Goal: Information Seeking & Learning: Learn about a topic

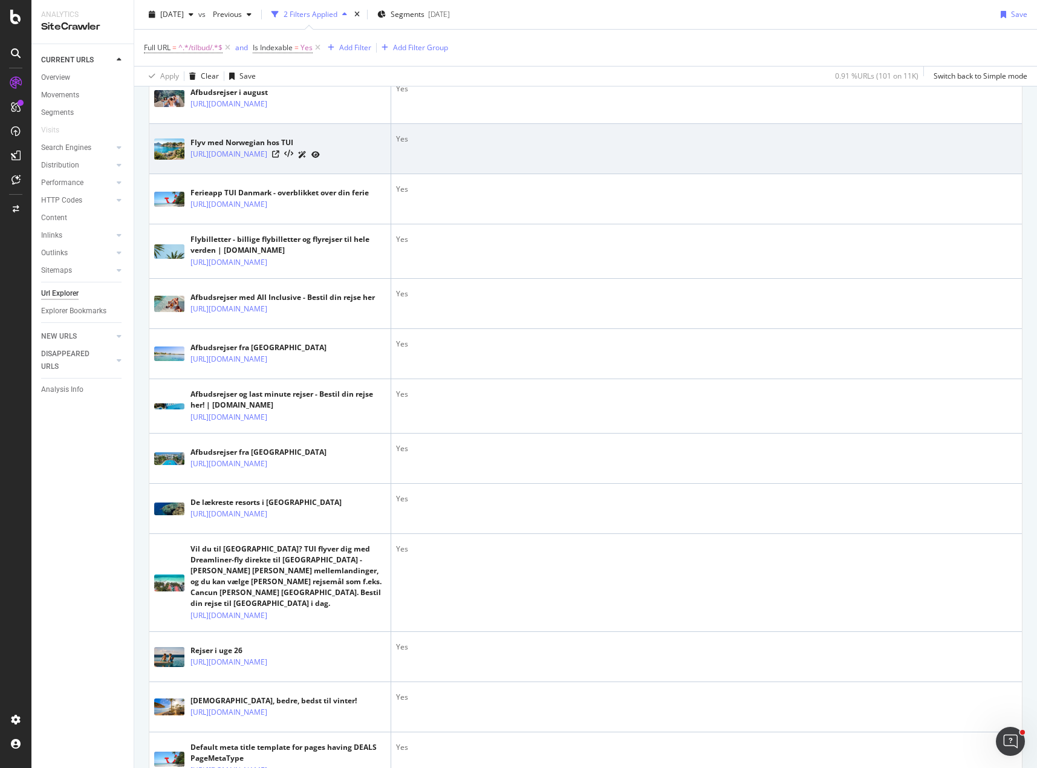
scroll to position [1471, 0]
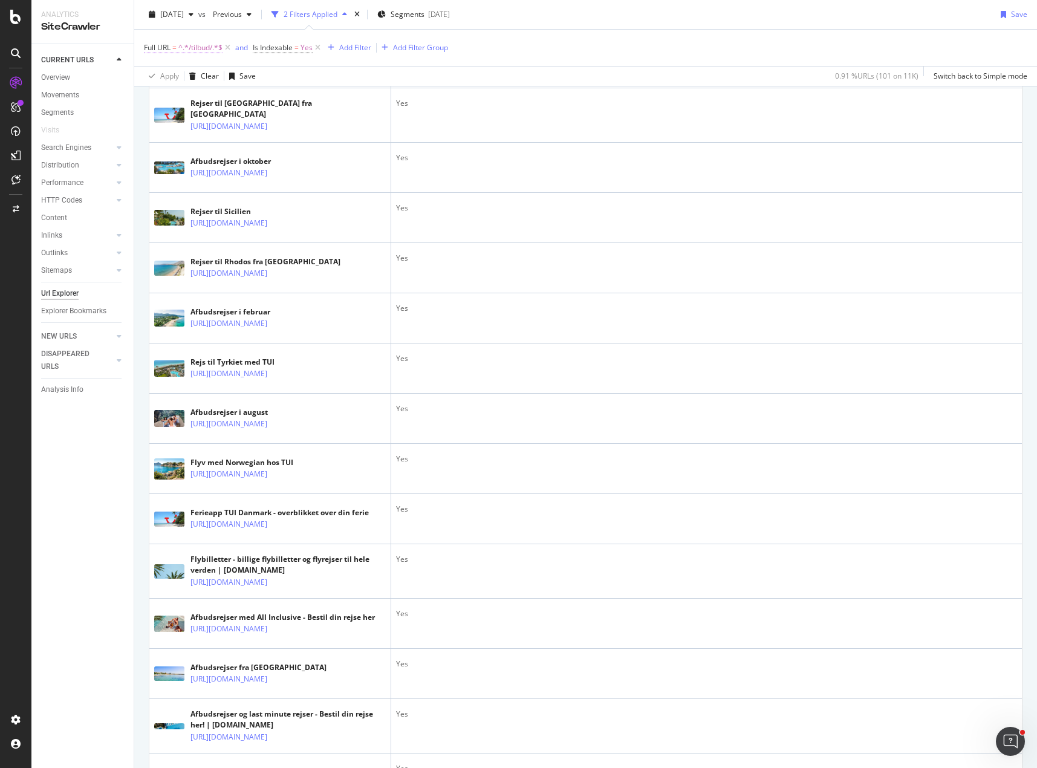
click at [185, 53] on span "^.*/tilbud/.*$" at bounding box center [200, 47] width 44 height 17
click at [400, 49] on div "Add Filter Group" at bounding box center [420, 47] width 55 height 10
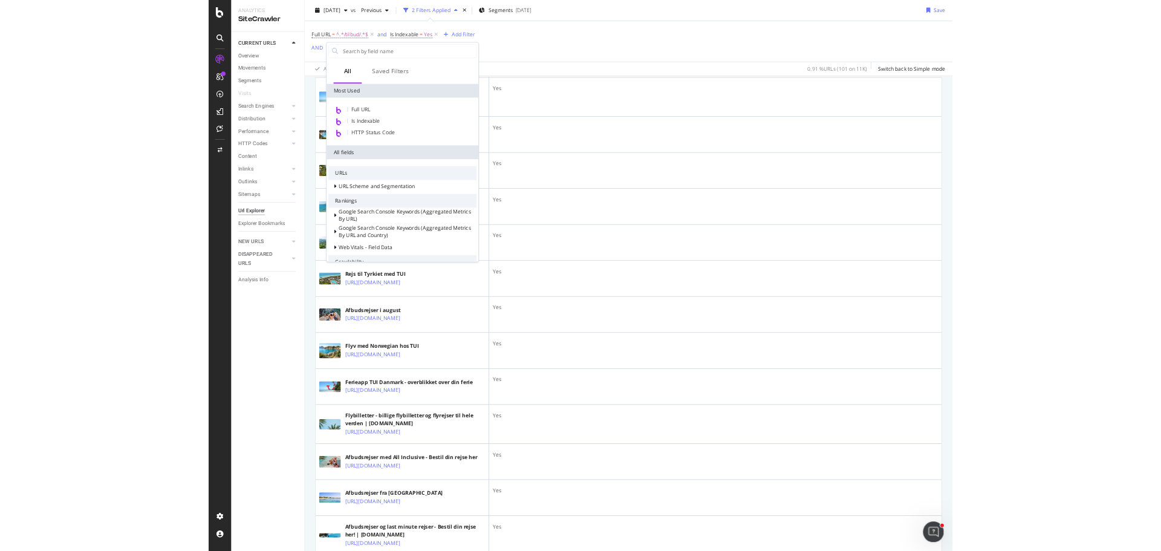
scroll to position [1491, 0]
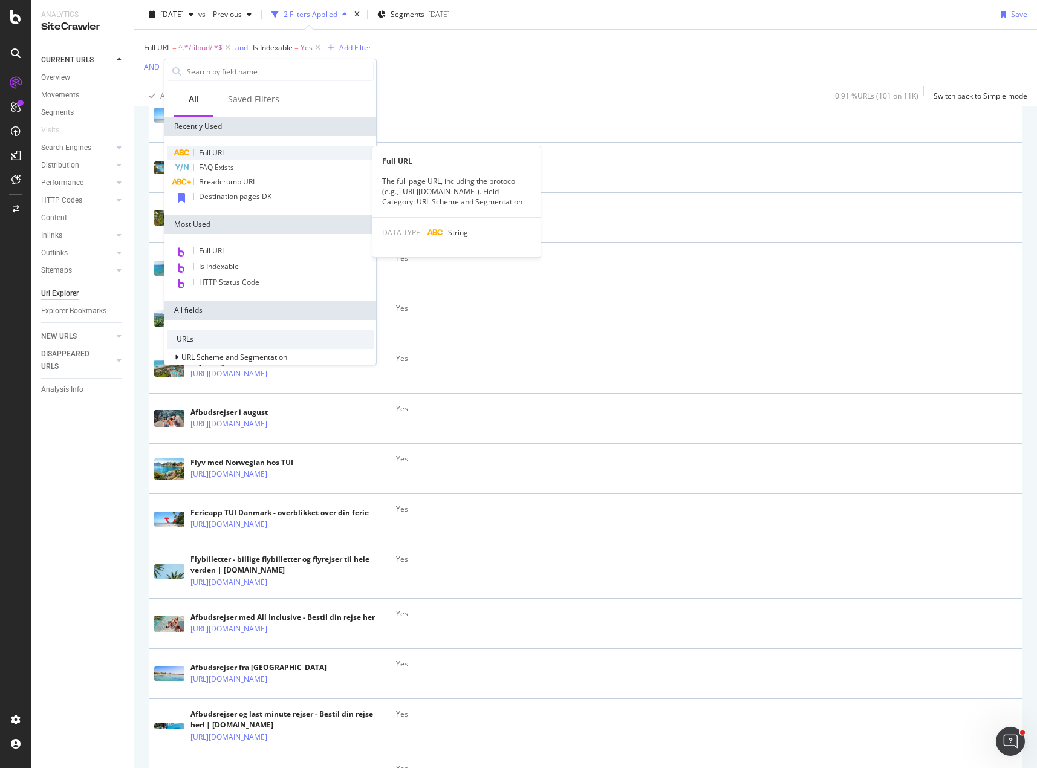
click at [267, 151] on div "Full URL" at bounding box center [270, 153] width 207 height 15
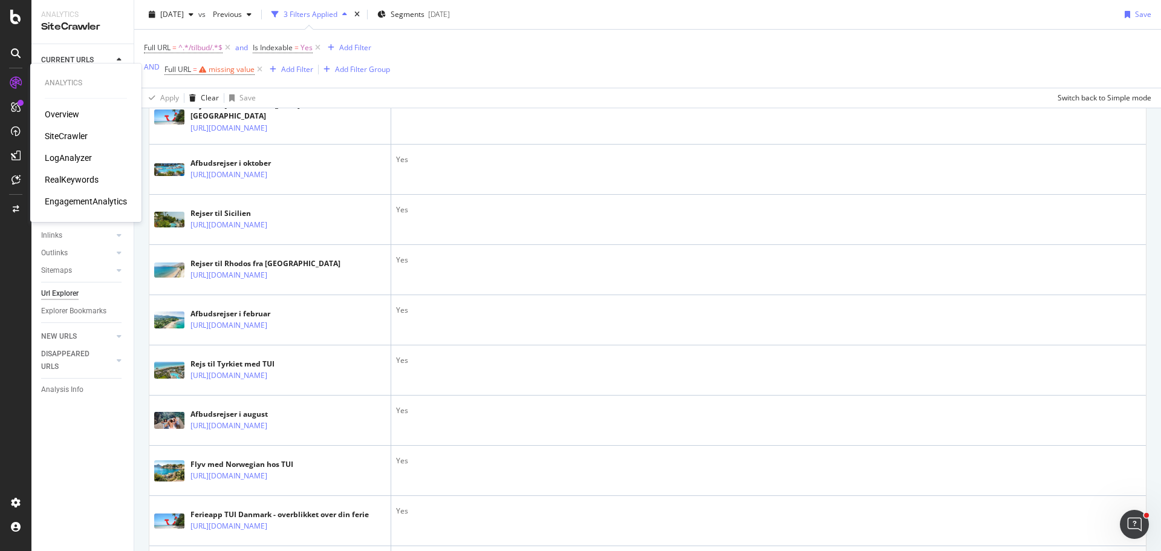
scroll to position [1493, 0]
click at [63, 135] on div "SiteCrawler" at bounding box center [66, 136] width 43 height 12
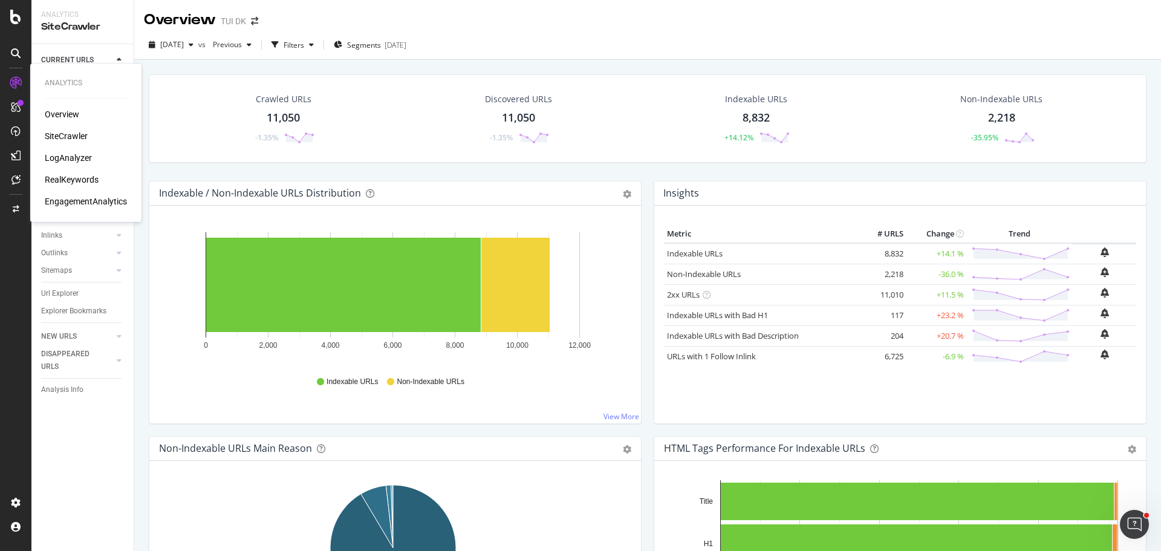
click at [67, 182] on div "RealKeywords" at bounding box center [72, 179] width 54 height 12
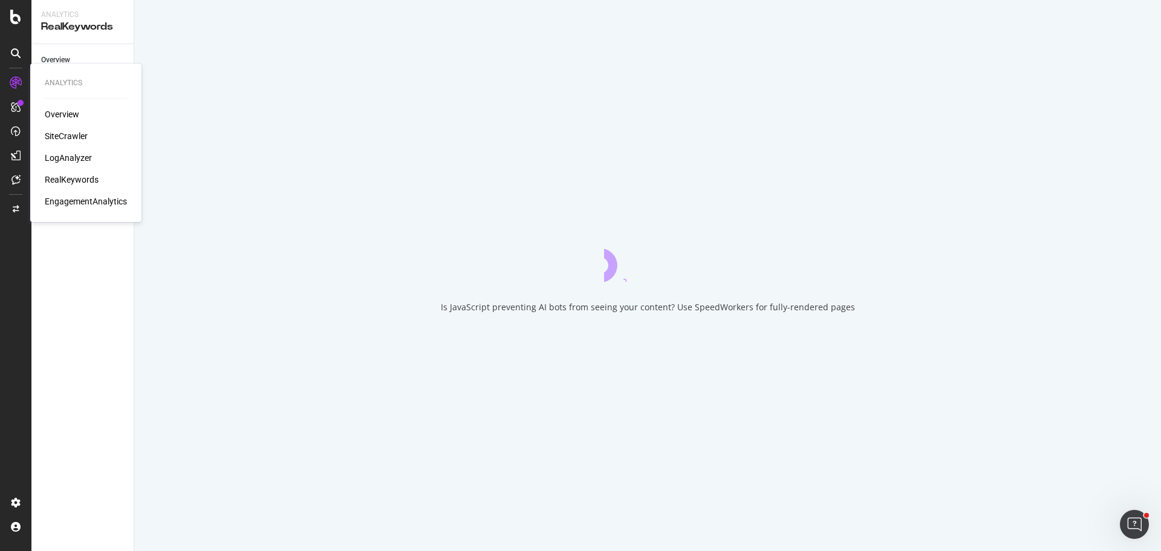
click at [65, 160] on div "LogAnalyzer" at bounding box center [68, 158] width 47 height 12
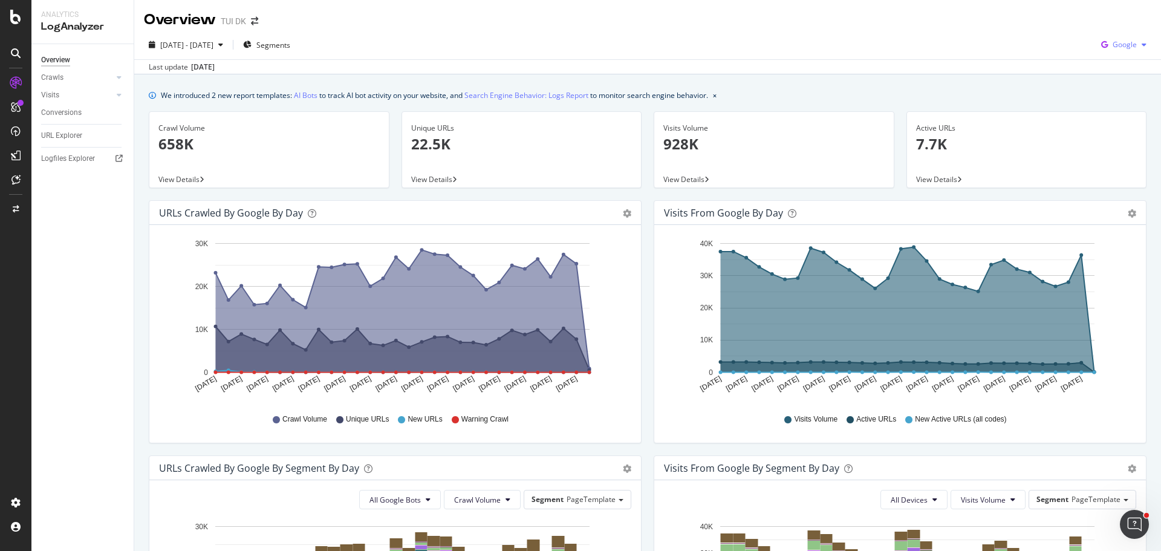
click at [1036, 37] on div "Google" at bounding box center [1123, 45] width 55 height 18
click at [1036, 109] on span "OpenAI" at bounding box center [1123, 113] width 45 height 11
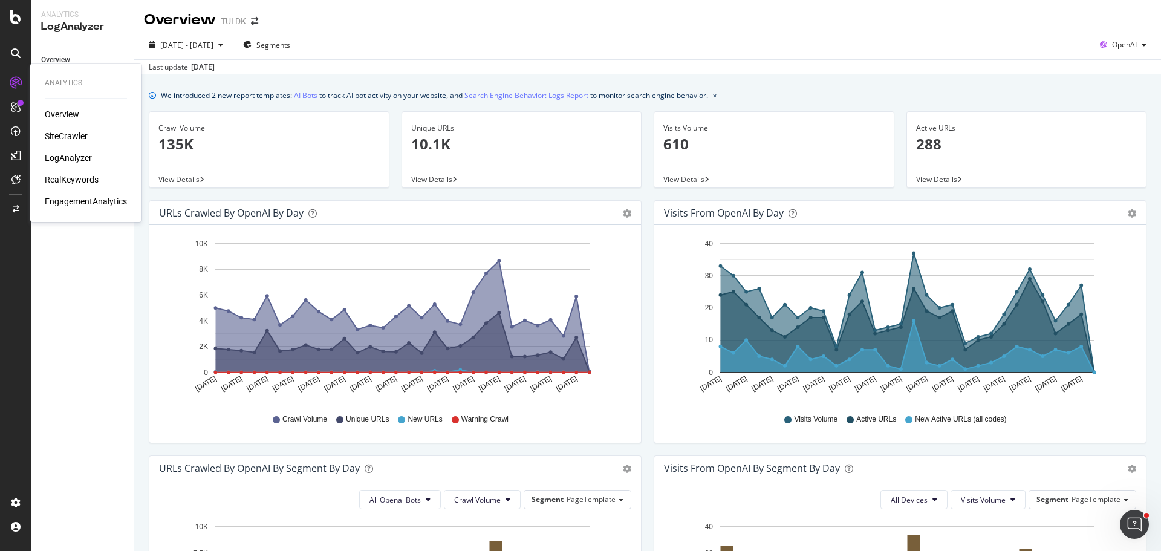
click at [71, 135] on div "SiteCrawler" at bounding box center [66, 136] width 43 height 12
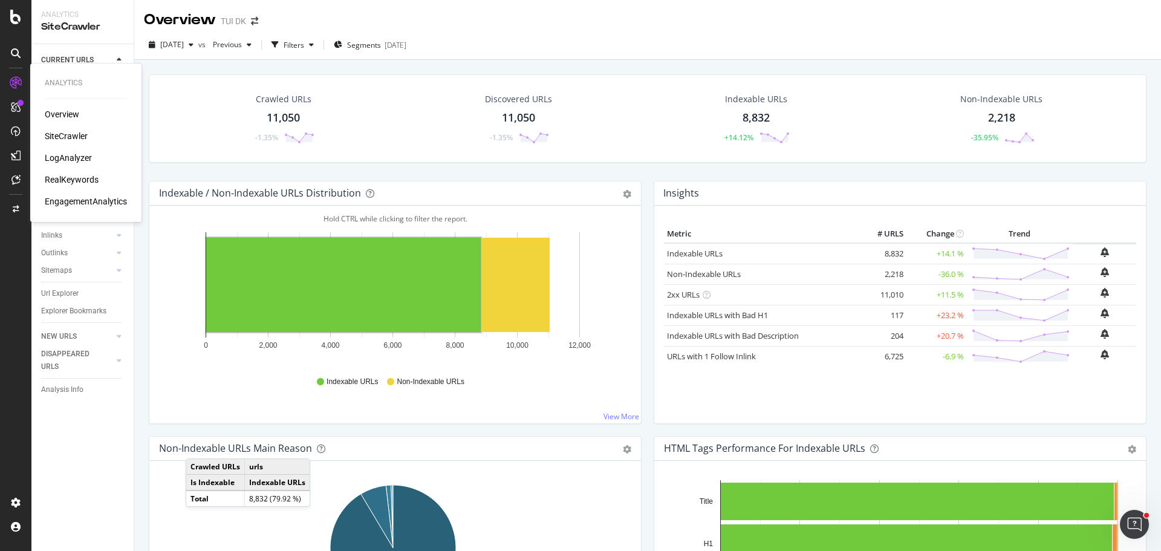
click at [76, 173] on div "RealKeywords" at bounding box center [72, 179] width 54 height 12
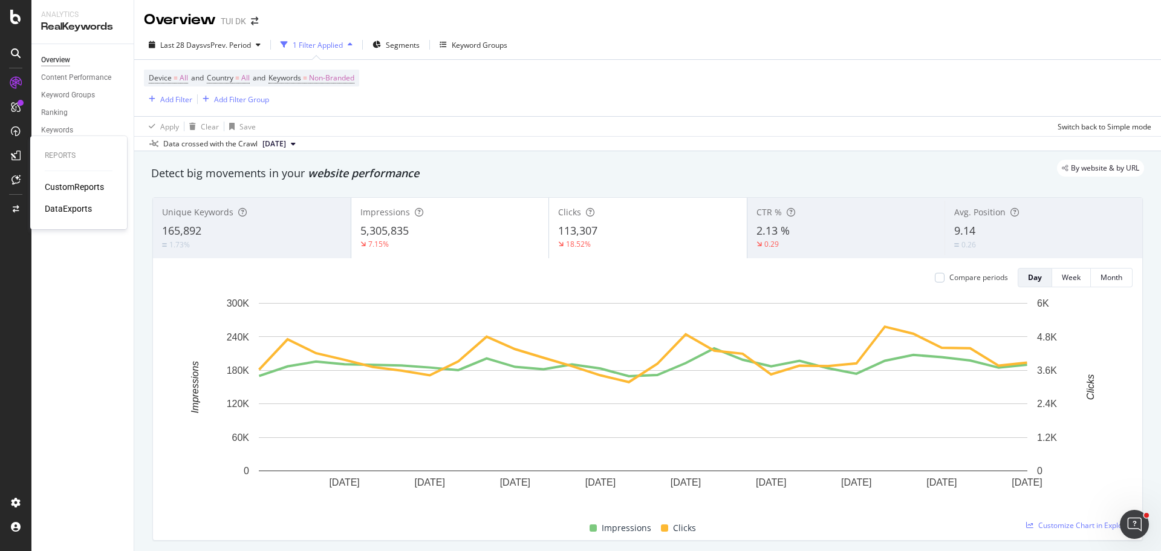
click at [73, 186] on div "CustomReports" at bounding box center [74, 187] width 59 height 12
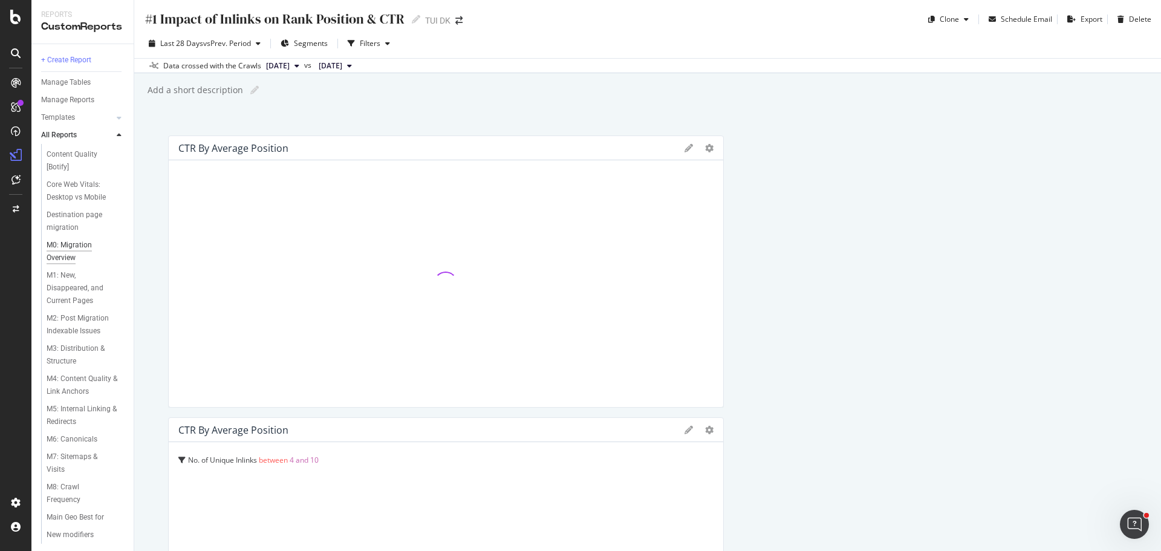
scroll to position [137, 0]
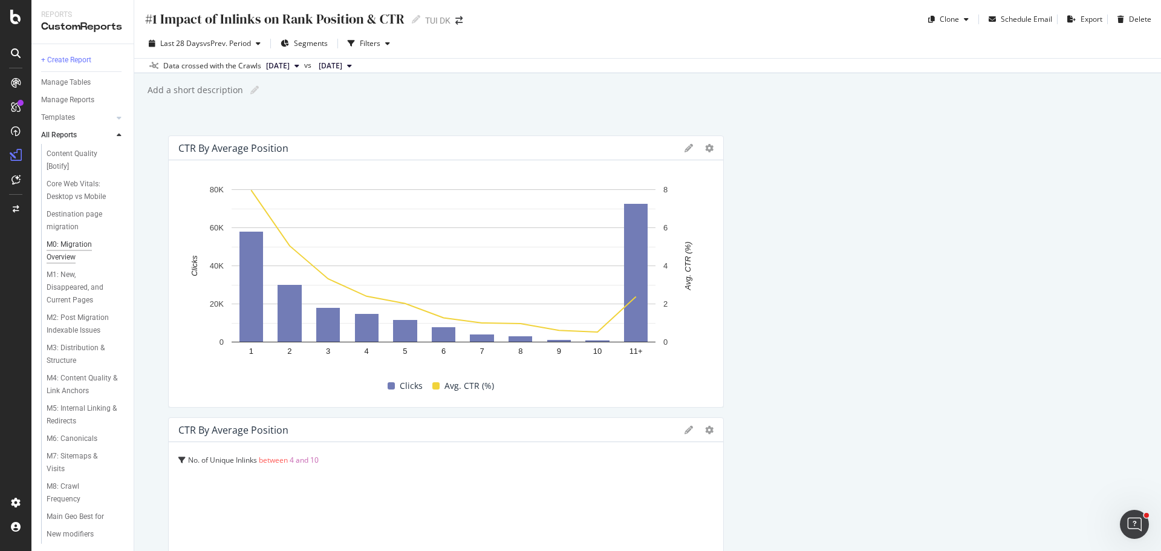
click at [66, 250] on div "M0: Migration Overview" at bounding box center [81, 250] width 68 height 25
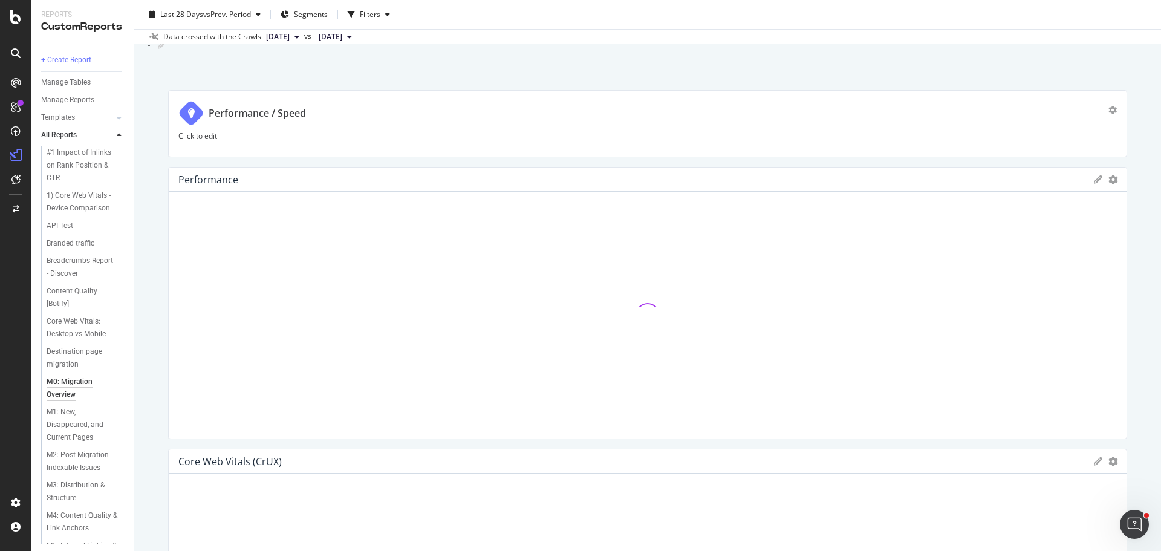
scroll to position [46, 0]
click at [305, 17] on span "Segments" at bounding box center [311, 14] width 34 height 10
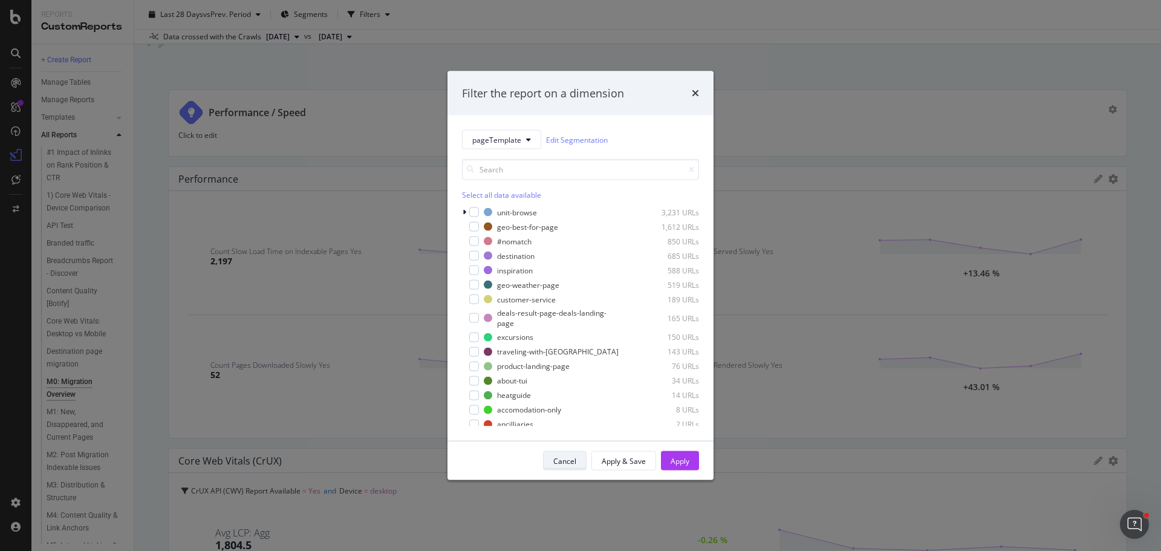
click at [568, 462] on div "Cancel" at bounding box center [564, 460] width 23 height 10
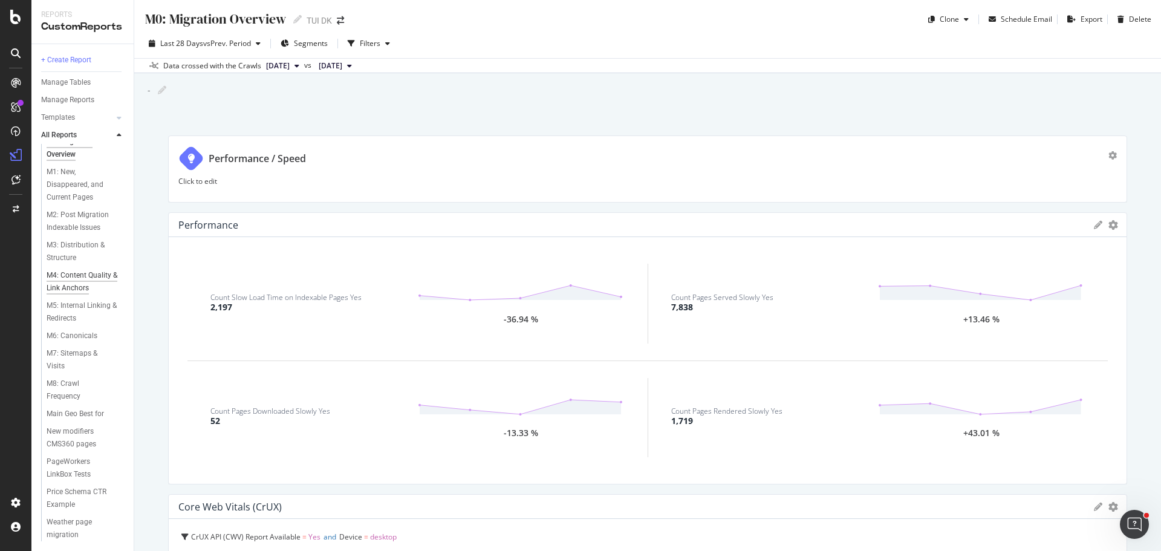
scroll to position [0, 0]
